Goal: Complete application form

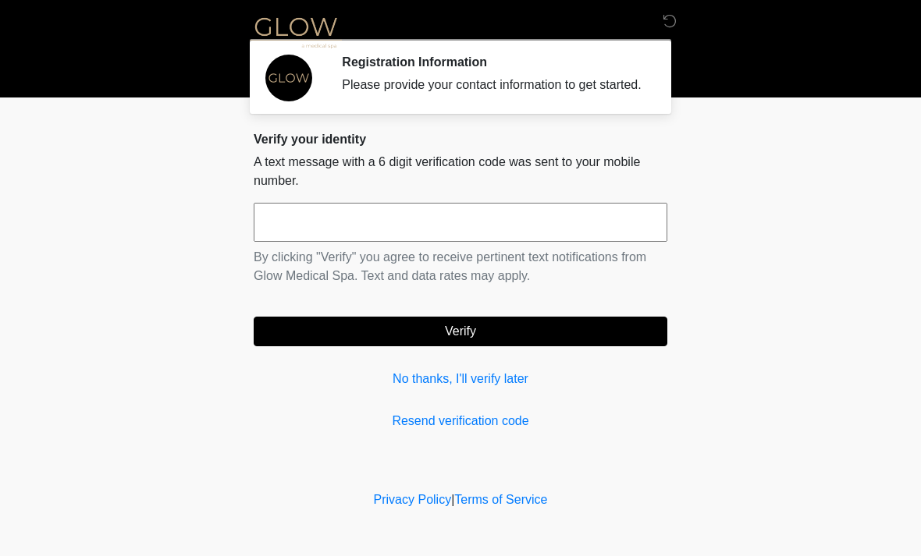
click at [460, 233] on input "text" at bounding box center [461, 222] width 414 height 39
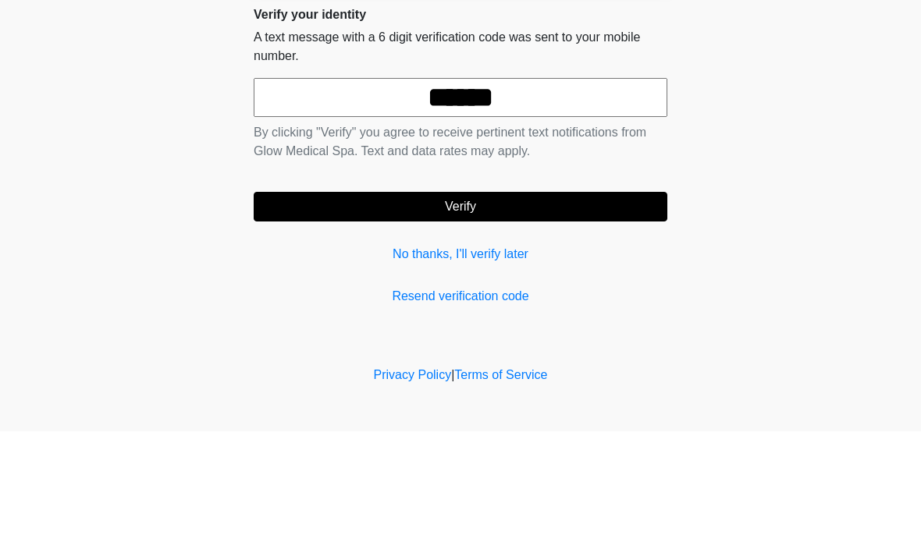
type input "******"
click at [507, 317] on button "Verify" at bounding box center [461, 332] width 414 height 30
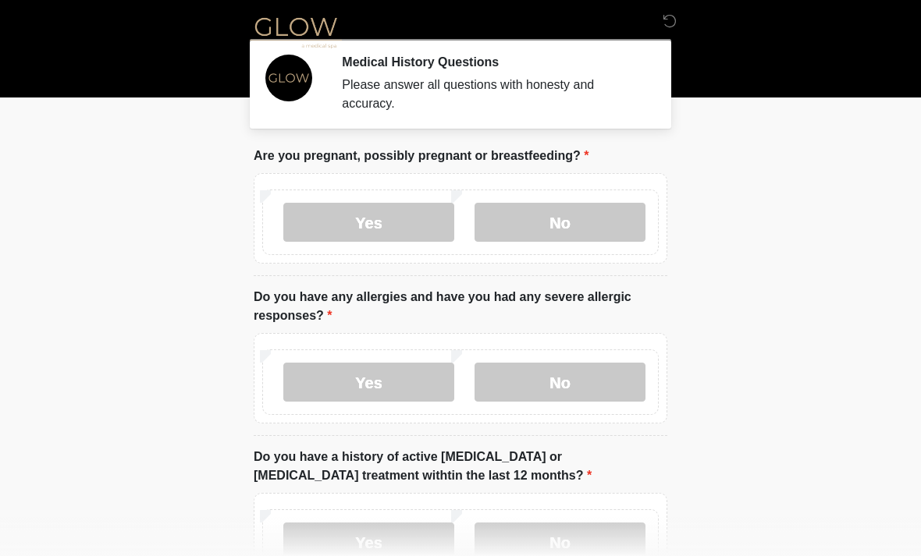
click at [585, 221] on label "No" at bounding box center [559, 222] width 171 height 39
click at [581, 374] on label "No" at bounding box center [559, 382] width 171 height 39
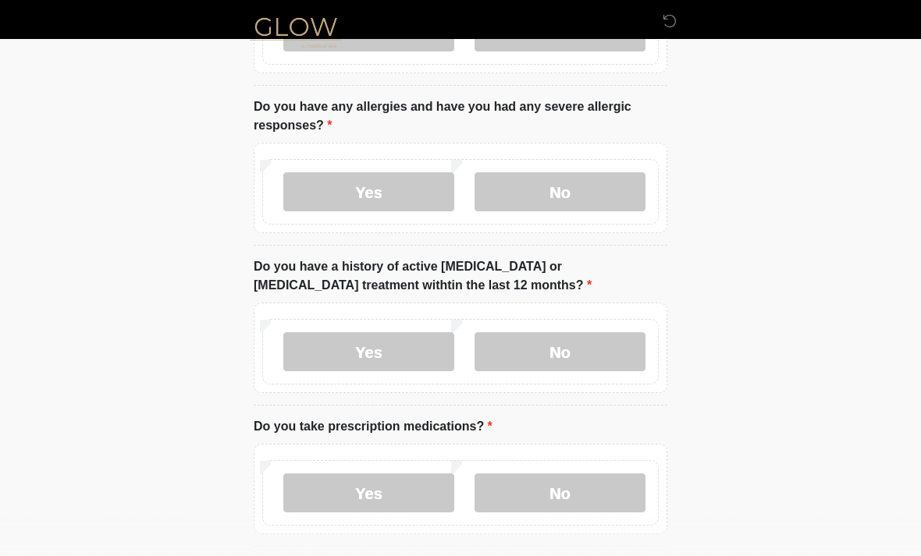
scroll to position [200, 0]
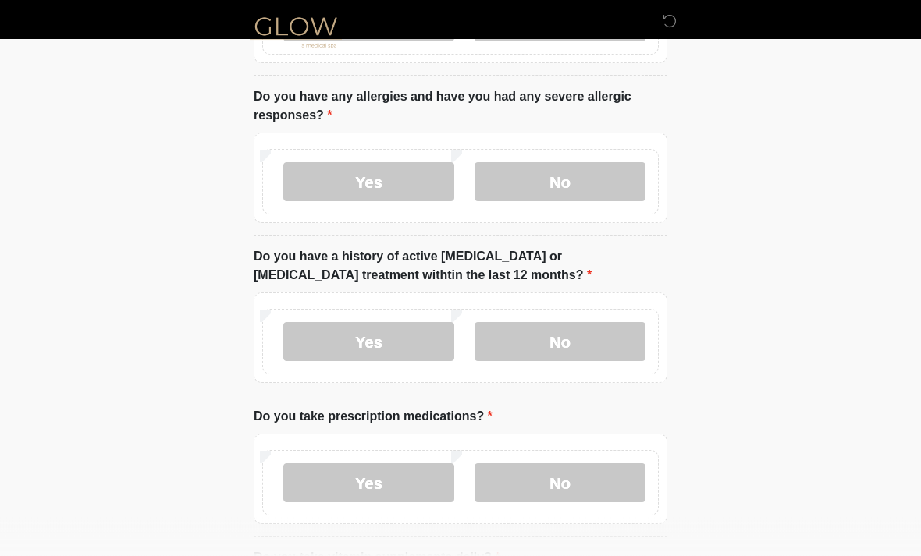
click at [580, 345] on label "No" at bounding box center [559, 342] width 171 height 39
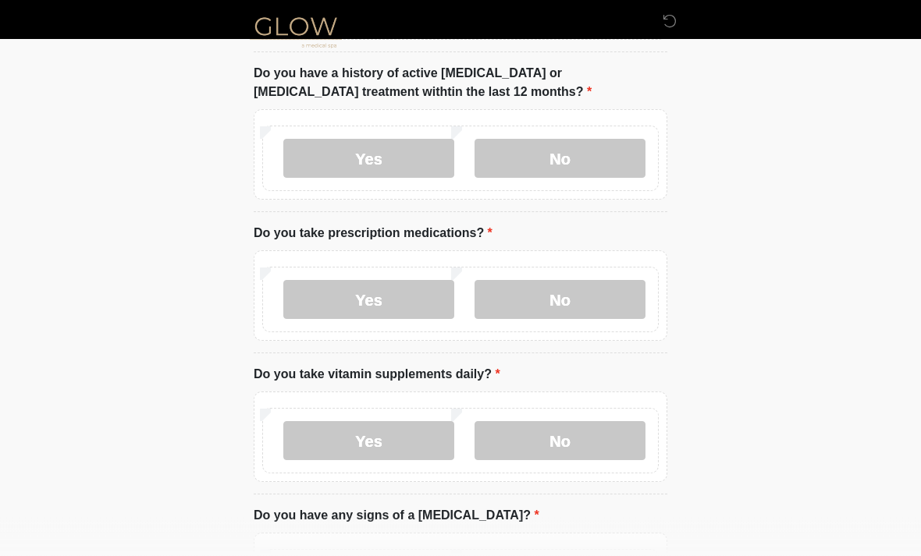
click at [391, 296] on label "Yes" at bounding box center [368, 300] width 171 height 39
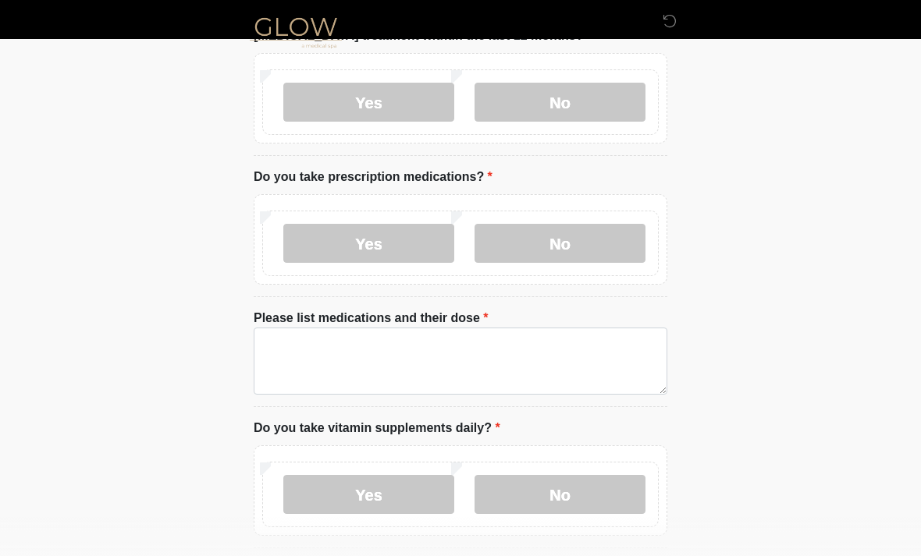
scroll to position [497, 0]
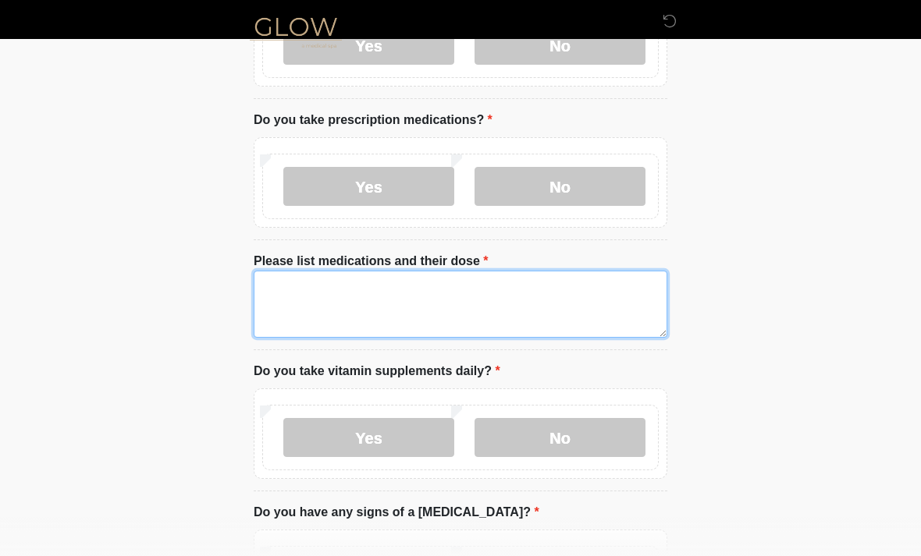
click at [389, 294] on textarea "Please list medications and their dose" at bounding box center [461, 304] width 414 height 67
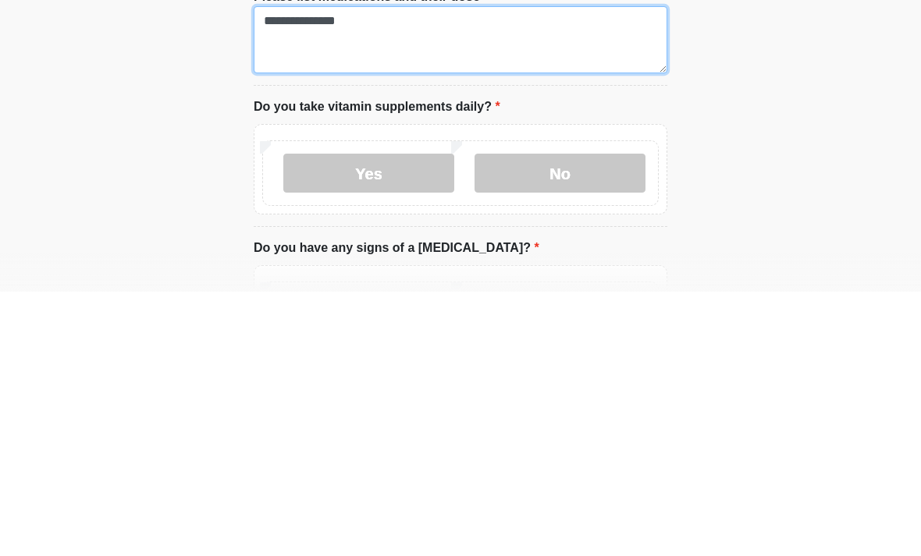
type textarea "**********"
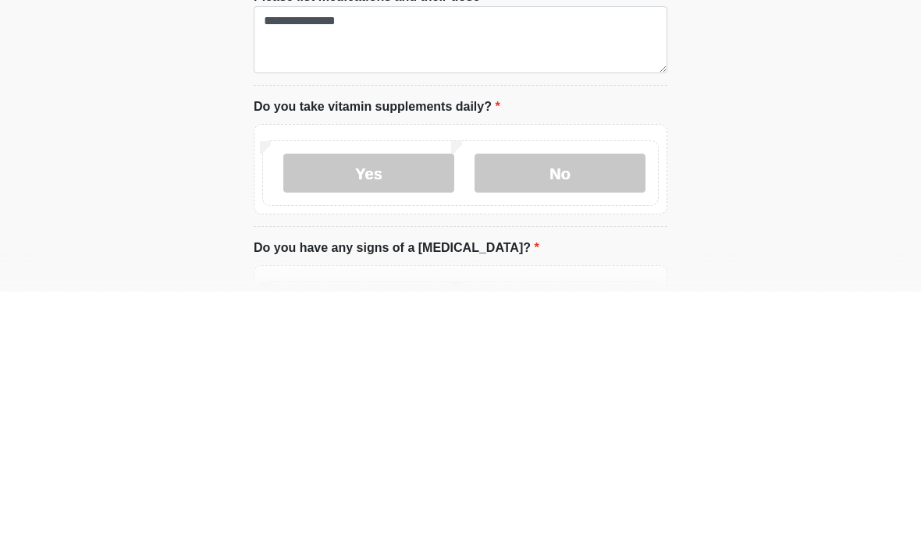
click at [398, 418] on label "Yes" at bounding box center [368, 437] width 171 height 39
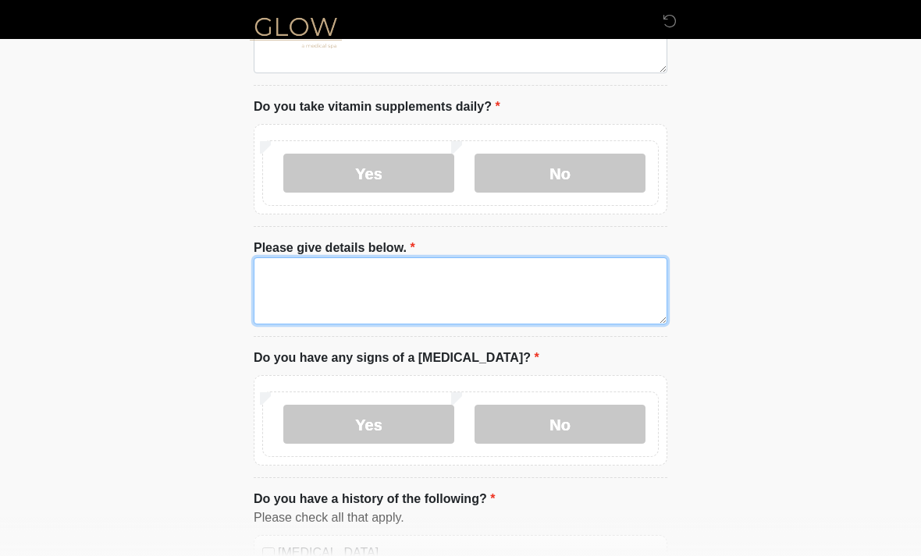
click at [381, 282] on textarea "Please give details below." at bounding box center [461, 291] width 414 height 67
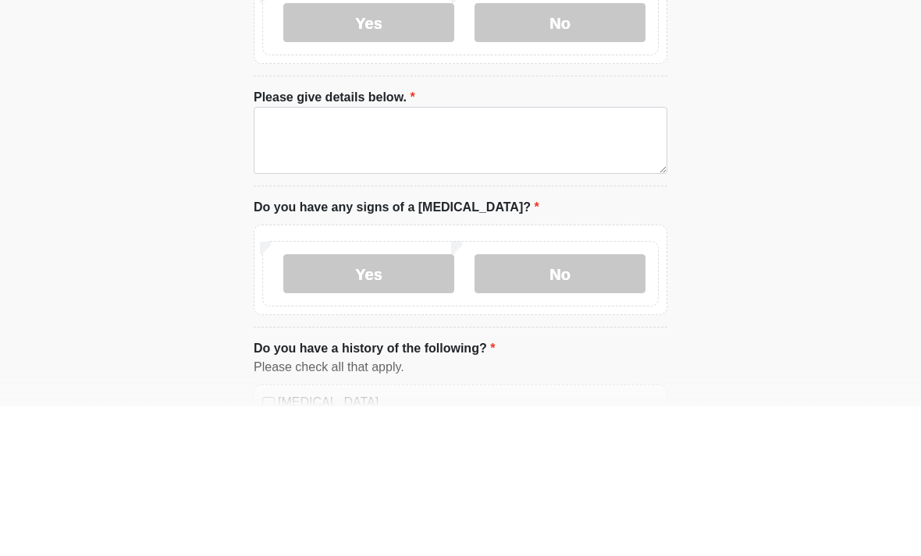
click at [581, 154] on label "No" at bounding box center [559, 173] width 171 height 39
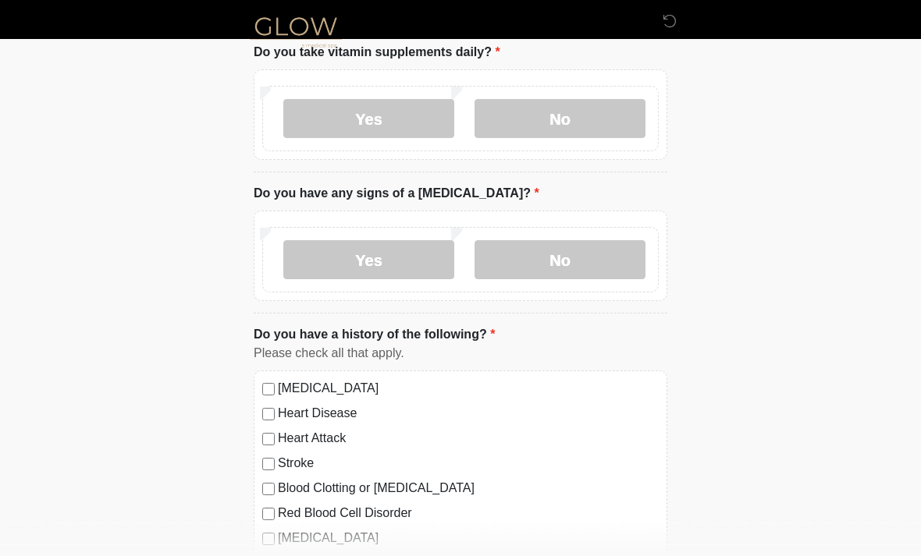
click at [574, 262] on label "No" at bounding box center [559, 260] width 171 height 39
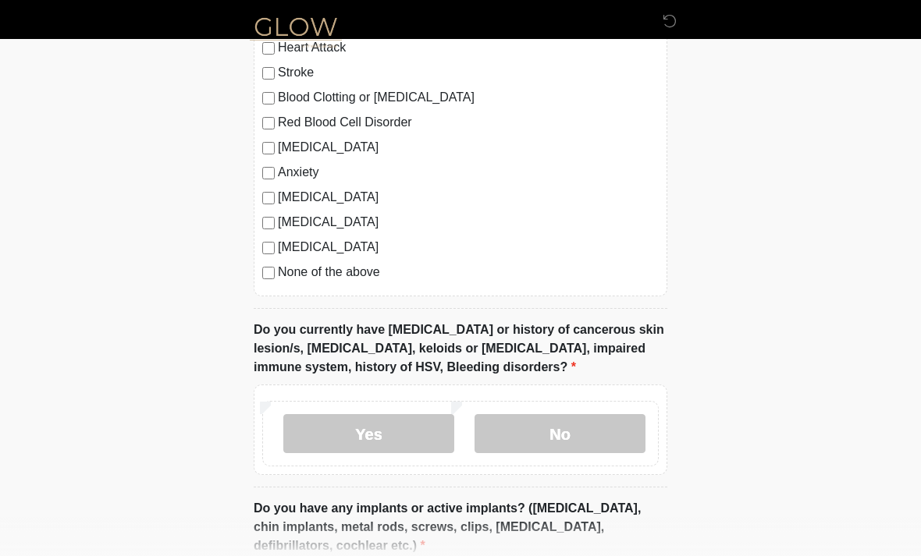
scroll to position [1216, 0]
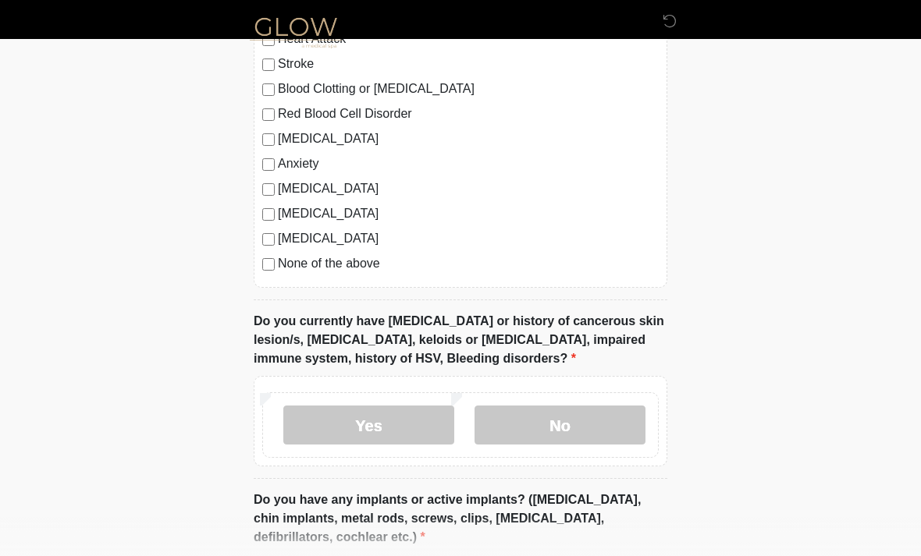
click at [590, 421] on label "No" at bounding box center [559, 425] width 171 height 39
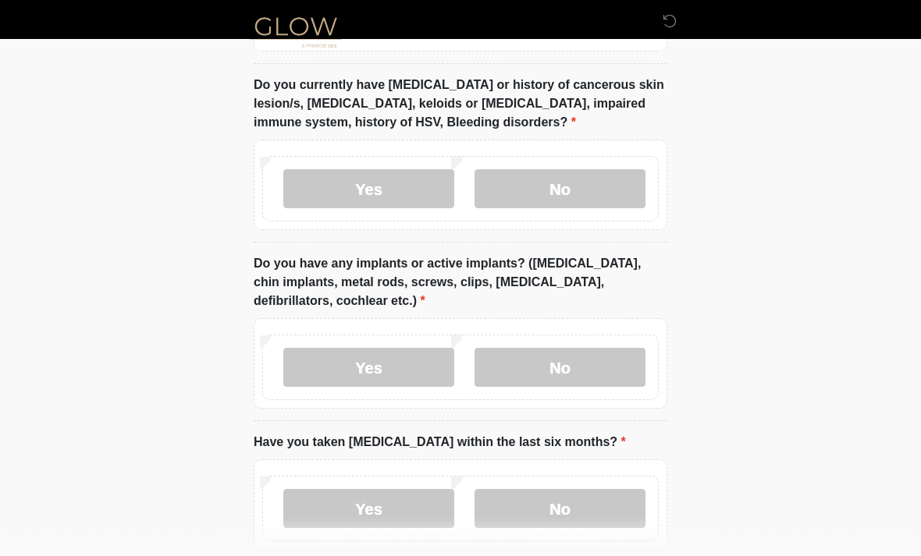
scroll to position [1455, 0]
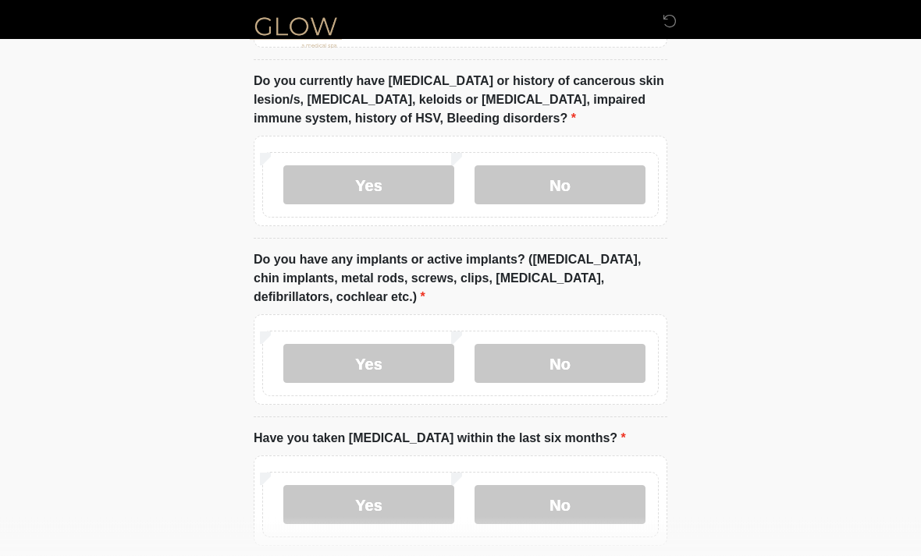
click at [386, 361] on label "Yes" at bounding box center [368, 364] width 171 height 39
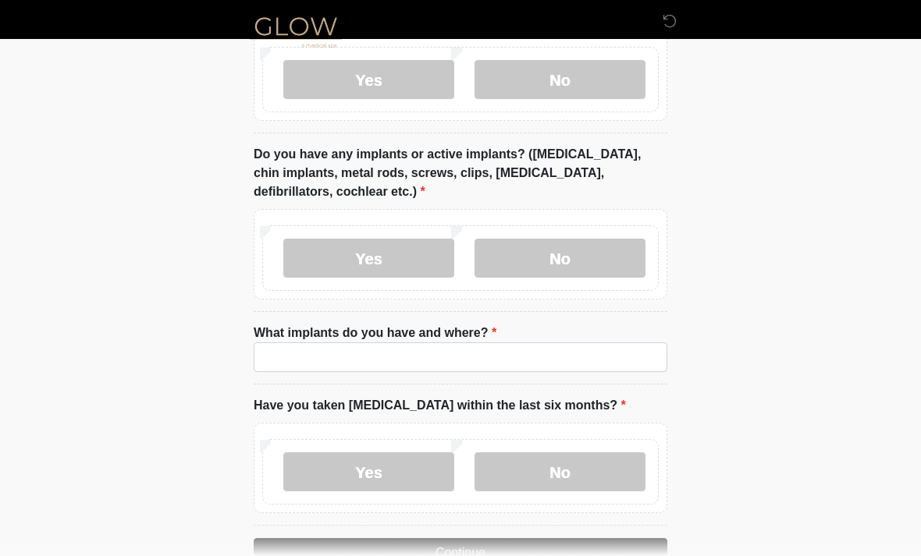
scroll to position [1576, 0]
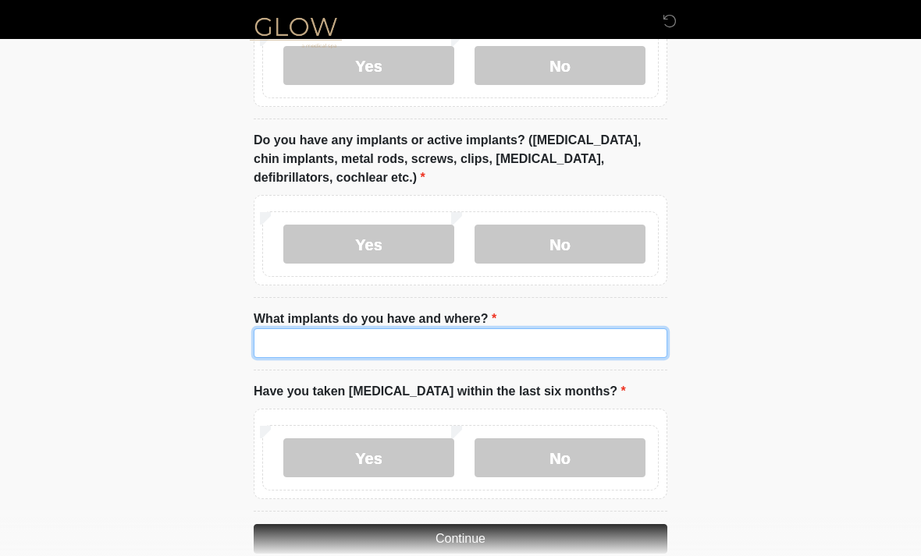
click at [389, 337] on input "What implants do you have and where?" at bounding box center [461, 344] width 414 height 30
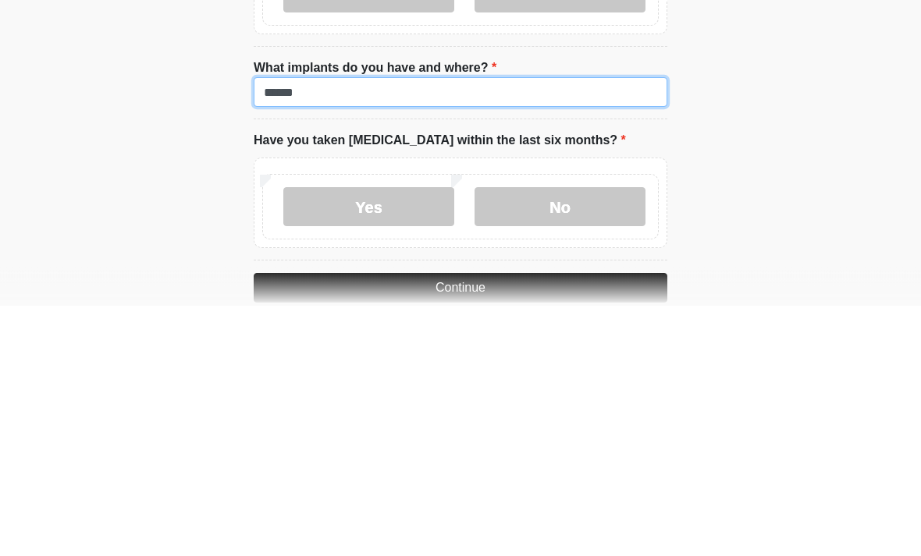
scroll to position [1590, 0]
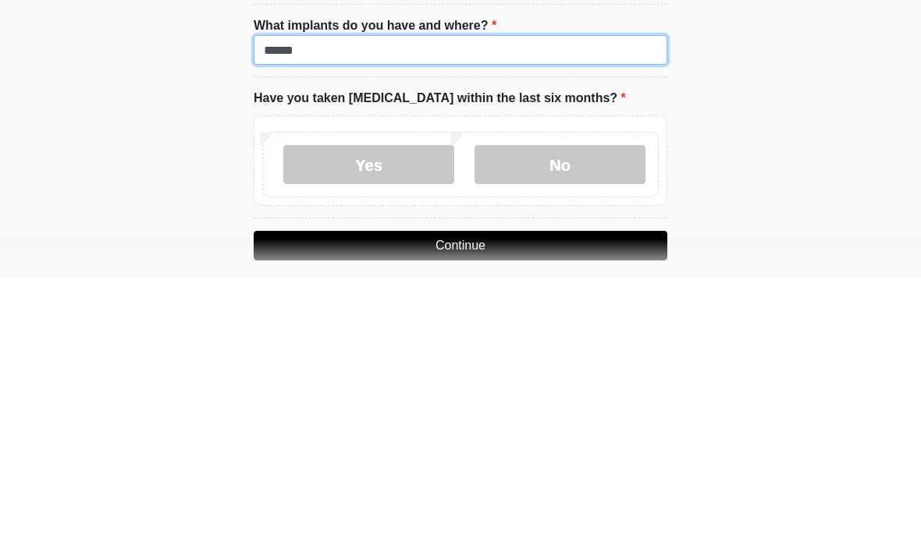
type input "******"
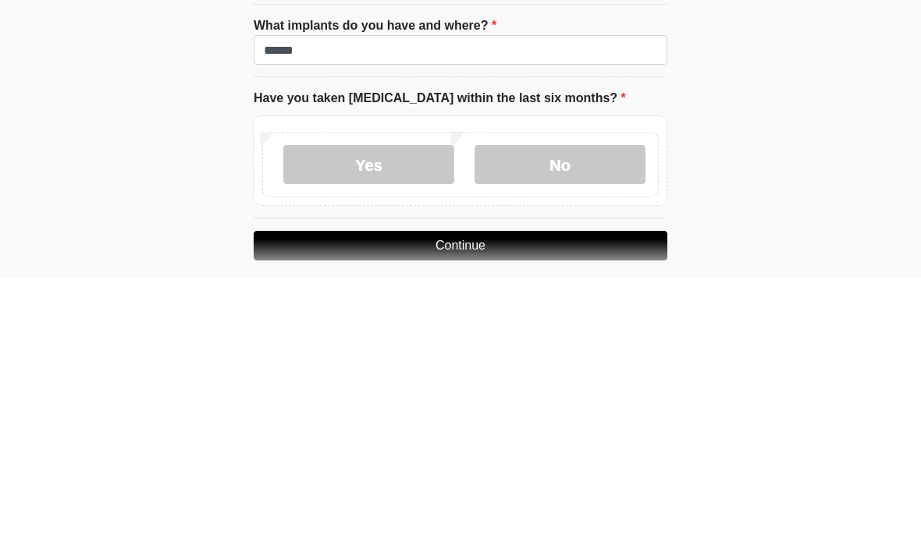
click at [573, 424] on label "No" at bounding box center [559, 443] width 171 height 39
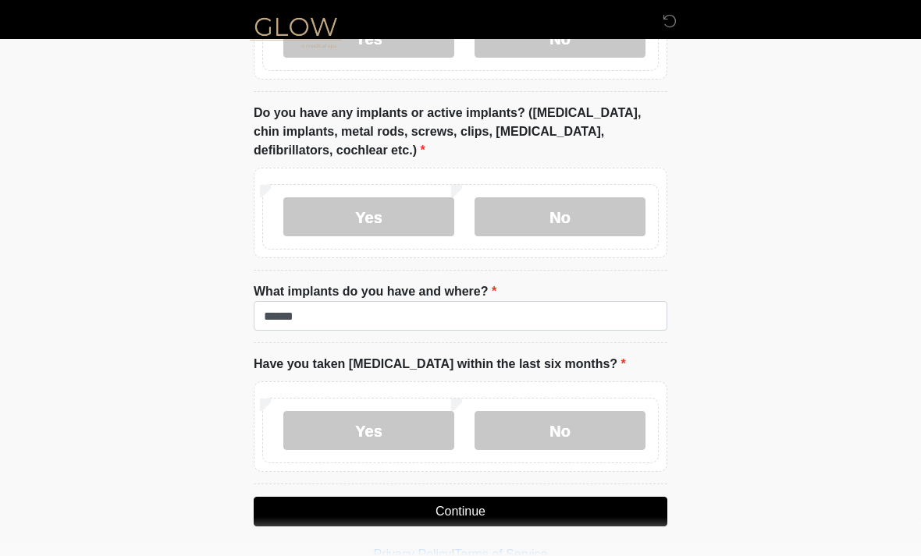
click at [470, 512] on button "Continue" at bounding box center [461, 512] width 414 height 30
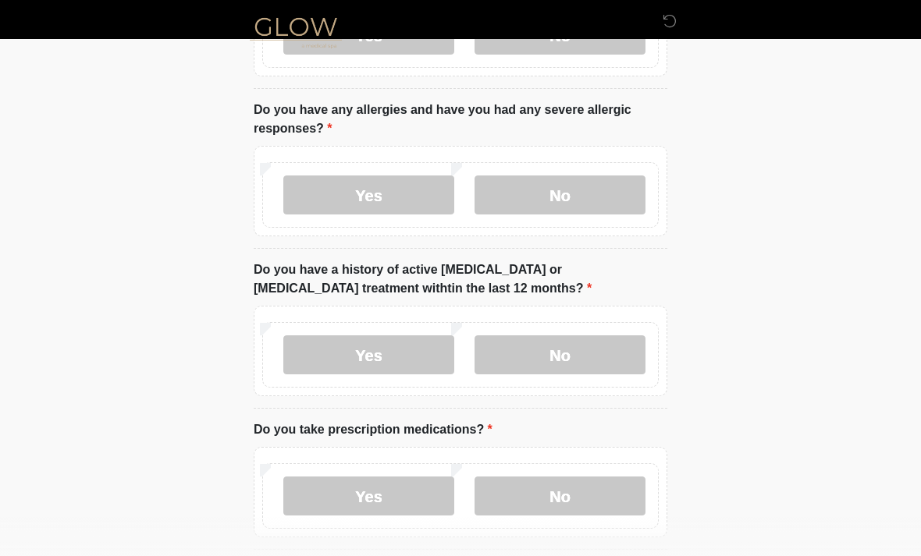
scroll to position [0, 0]
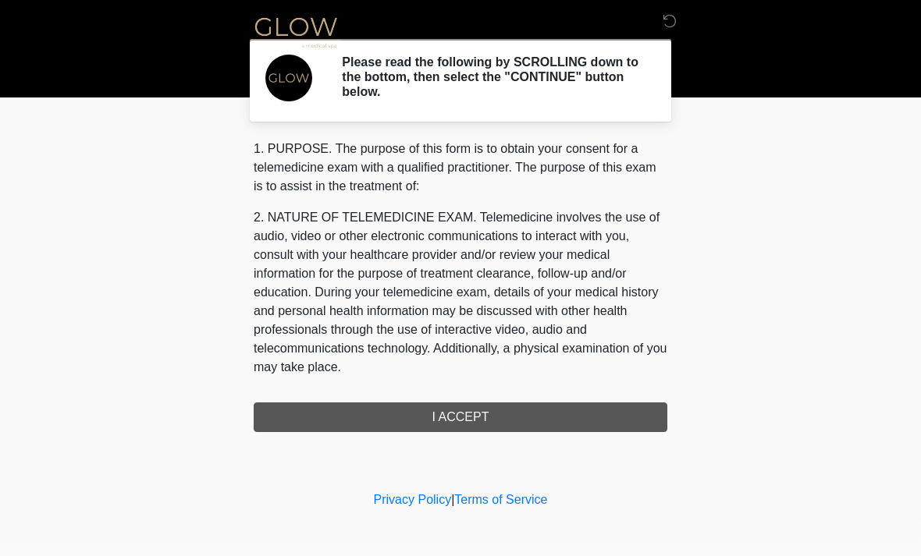
click at [468, 418] on div "1. PURPOSE. The purpose of this form is to obtain your consent for a telemedici…" at bounding box center [461, 286] width 414 height 293
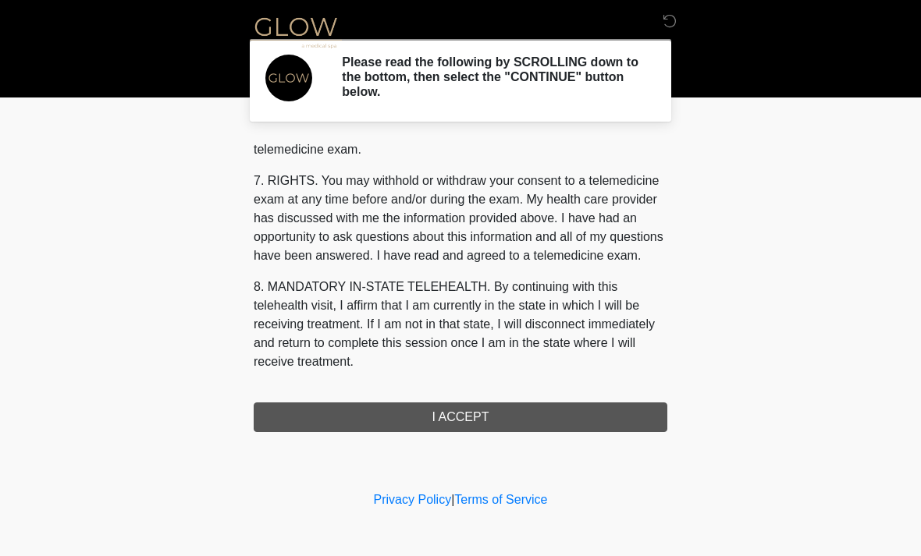
click at [474, 422] on button "I ACCEPT" at bounding box center [461, 418] width 414 height 30
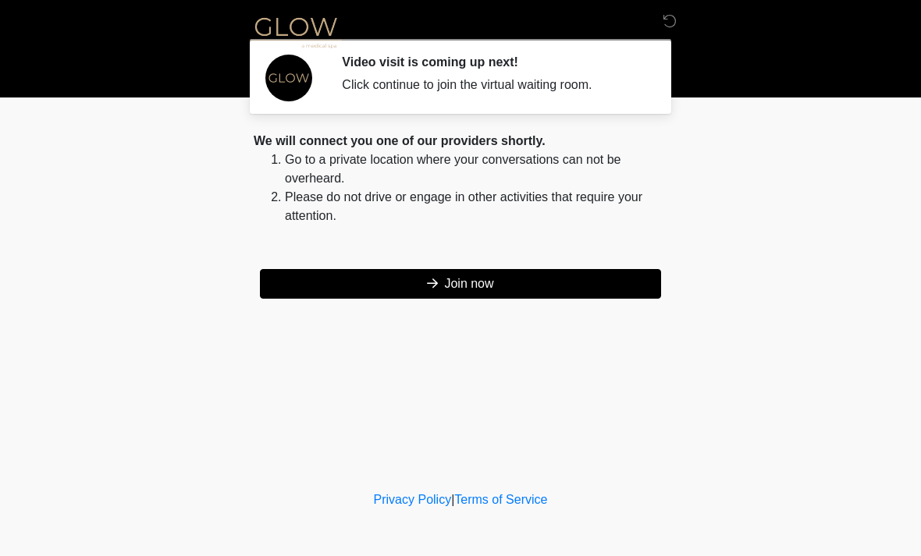
click at [478, 291] on button "Join now" at bounding box center [460, 284] width 401 height 30
